Goal: Task Accomplishment & Management: Manage account settings

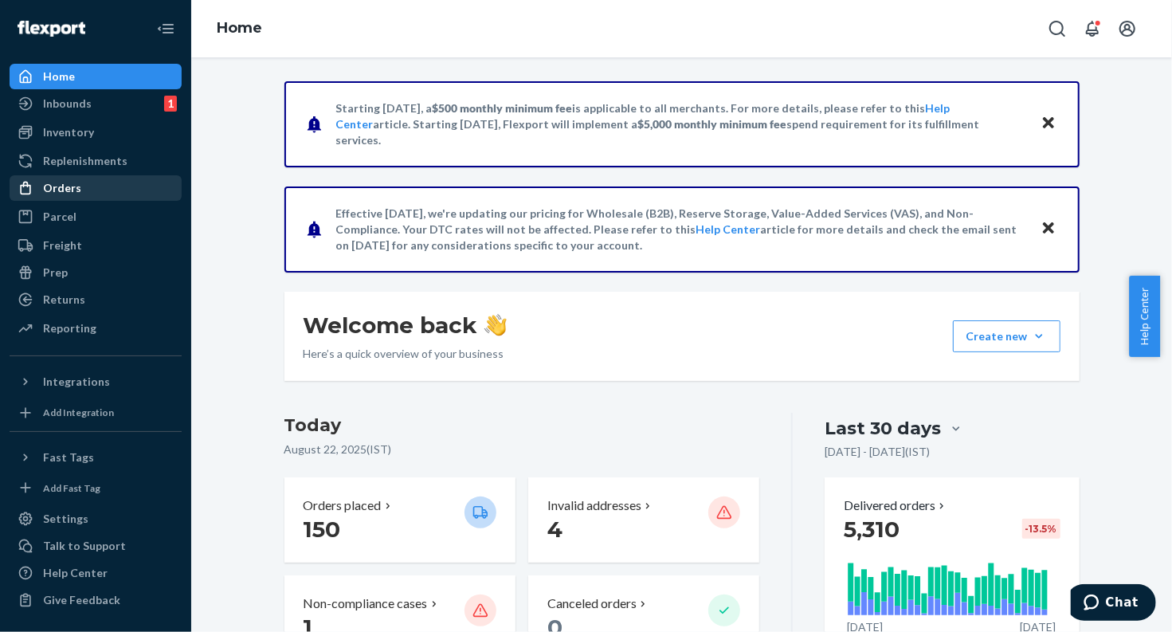
click at [70, 178] on div "Orders" at bounding box center [95, 188] width 169 height 22
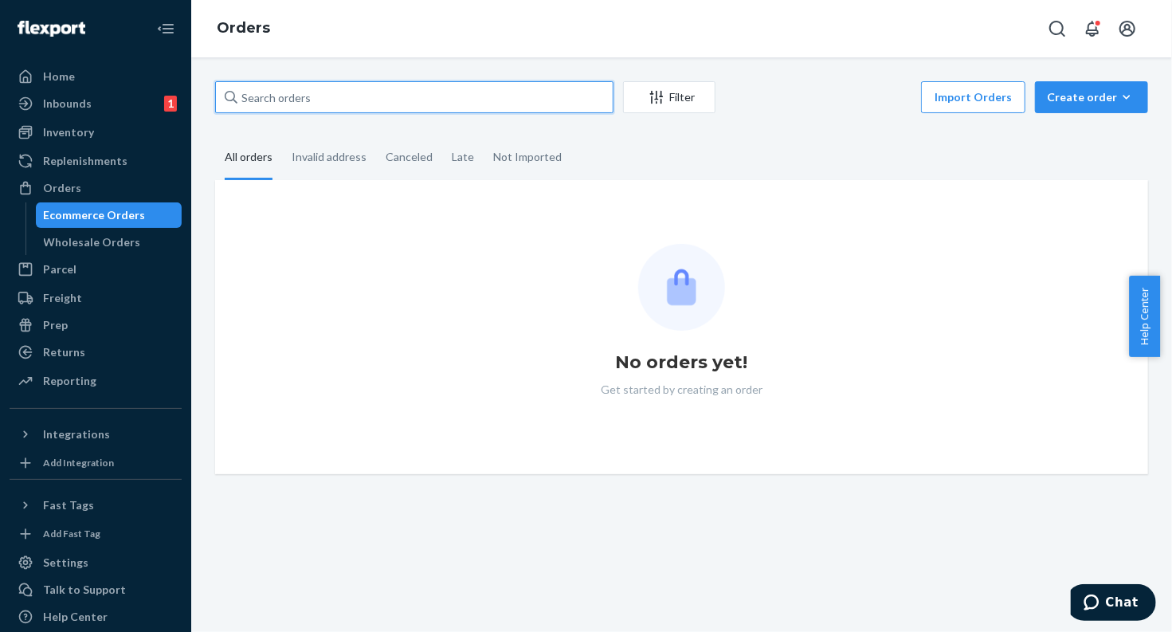
click at [298, 99] on input "text" at bounding box center [414, 97] width 398 height 32
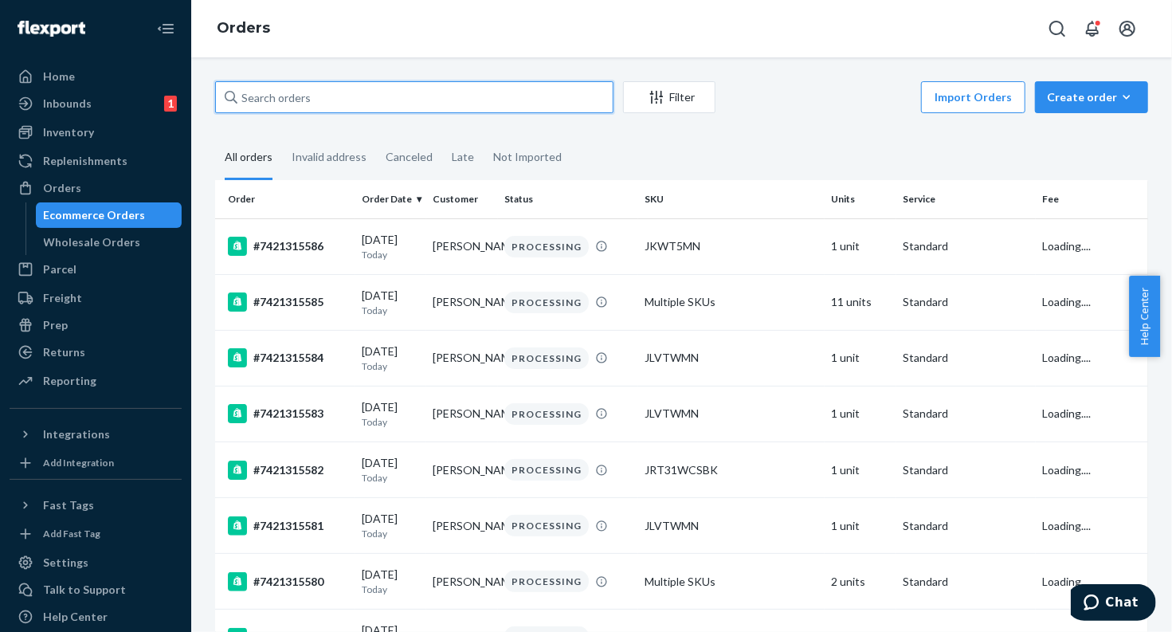
paste input "#7421315530"
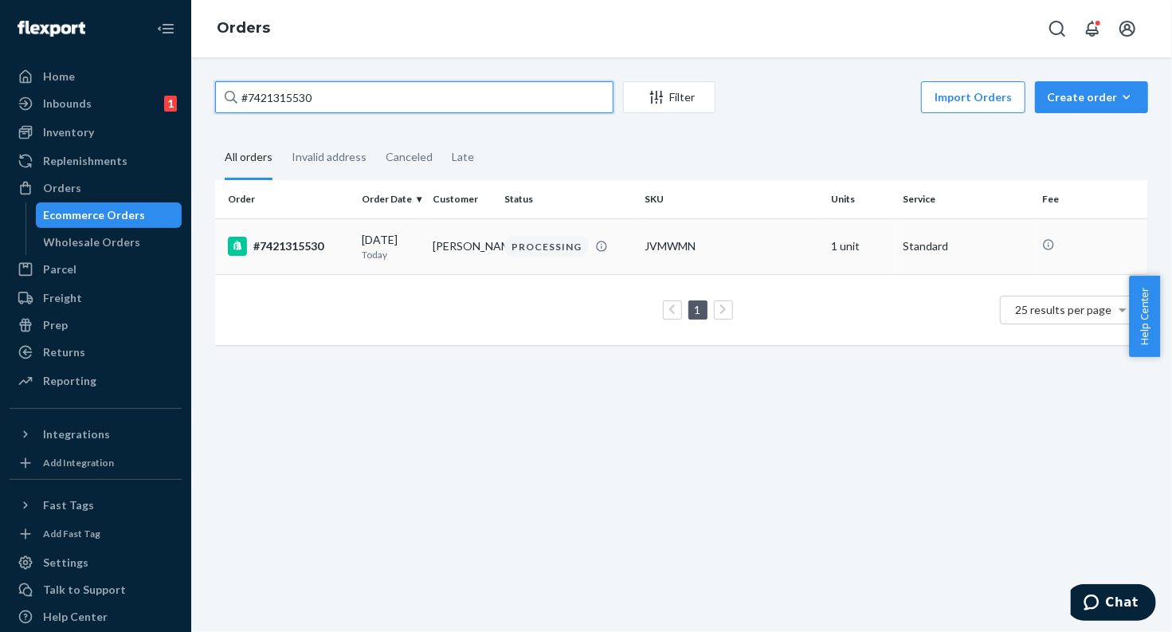
type input "#7421315530"
click at [316, 239] on div "#7421315530" at bounding box center [288, 246] width 121 height 19
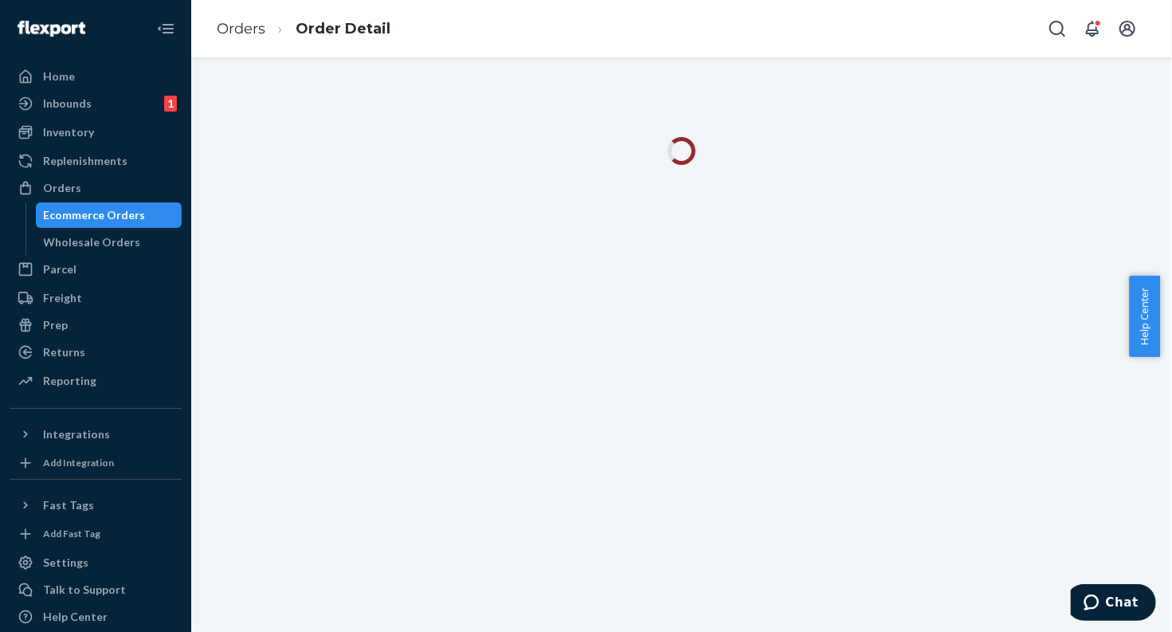
click at [913, 140] on div at bounding box center [681, 151] width 819 height 28
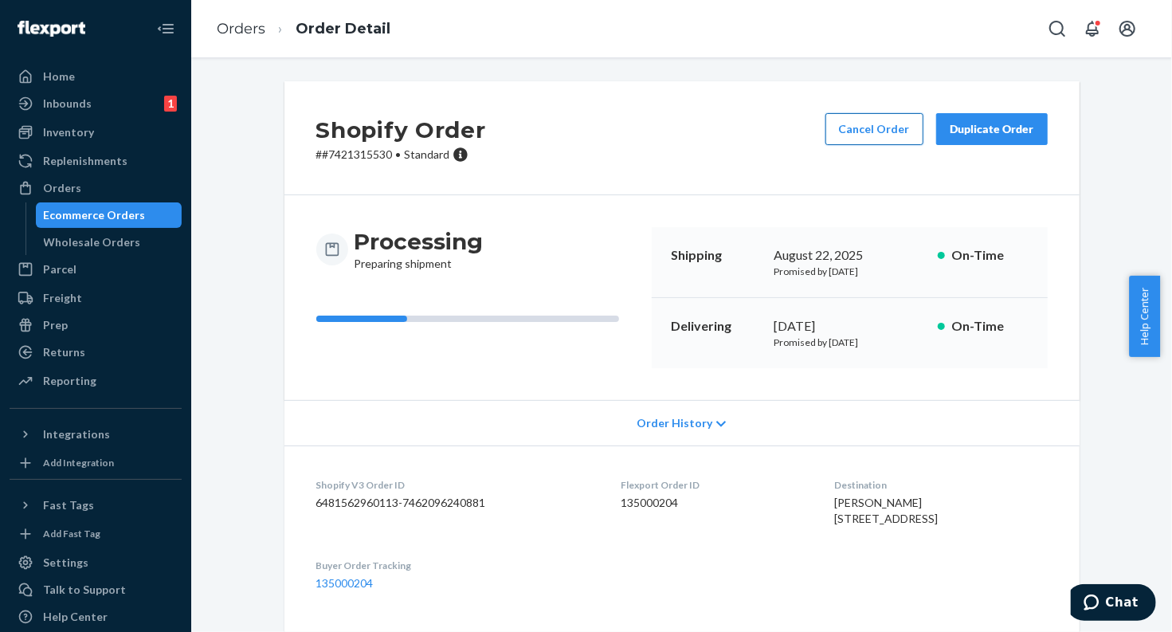
click at [904, 137] on button "Cancel Order" at bounding box center [874, 129] width 98 height 32
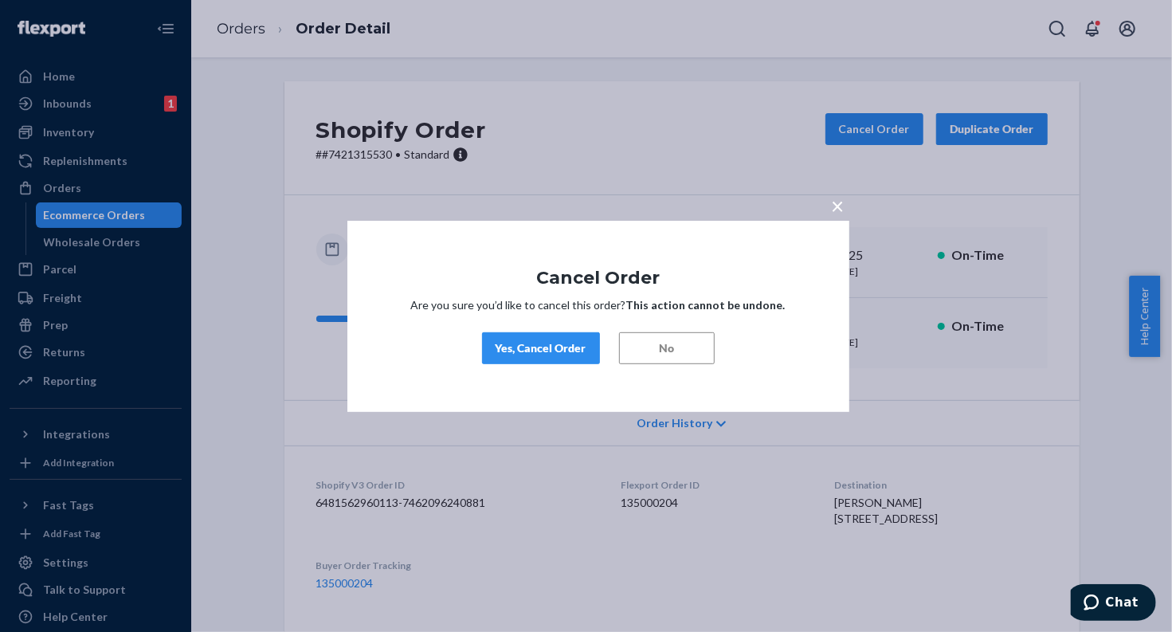
click at [572, 357] on button "Yes, Cancel Order" at bounding box center [541, 348] width 118 height 32
